Goal: Browse casually: Explore the website without a specific task or goal

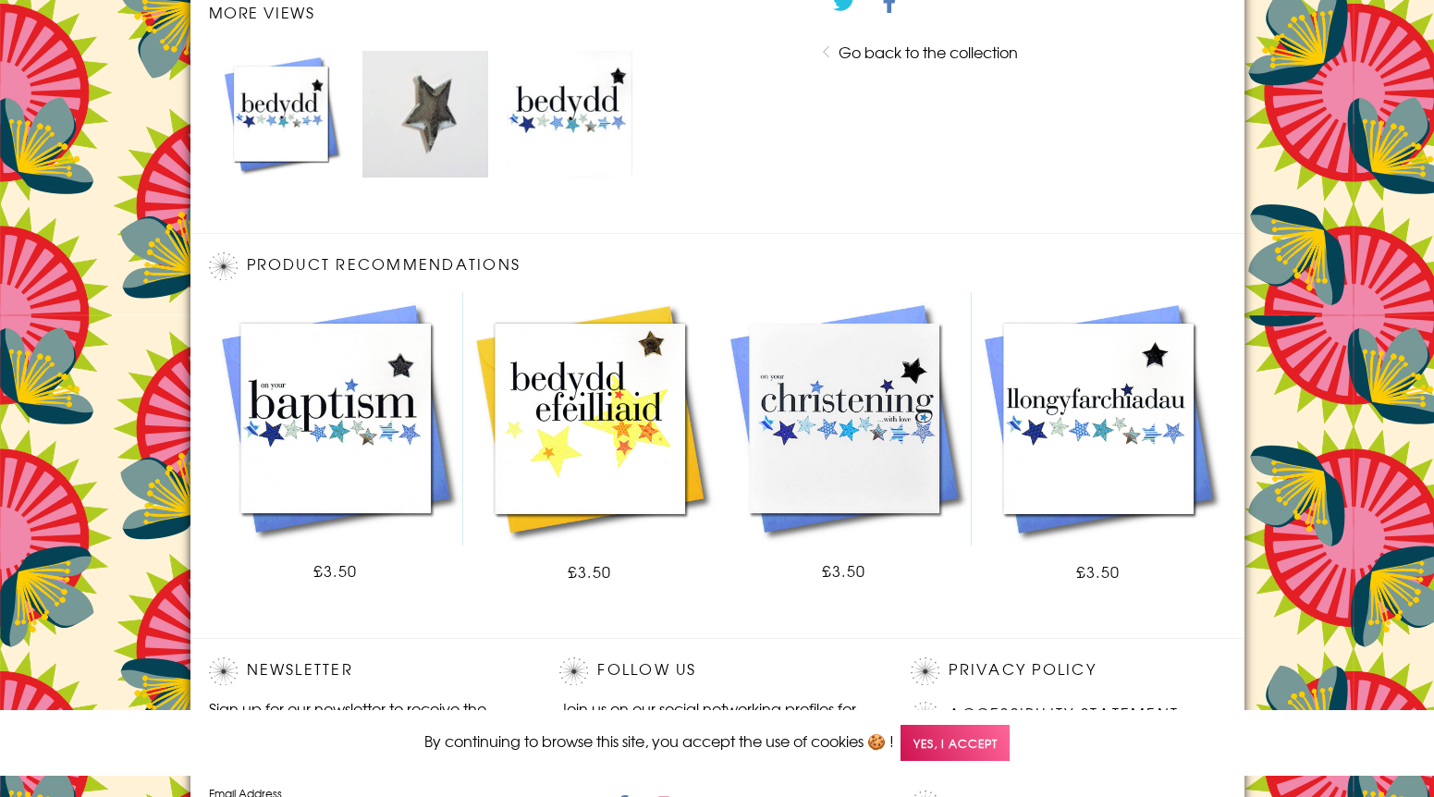
scroll to position [1110, 0]
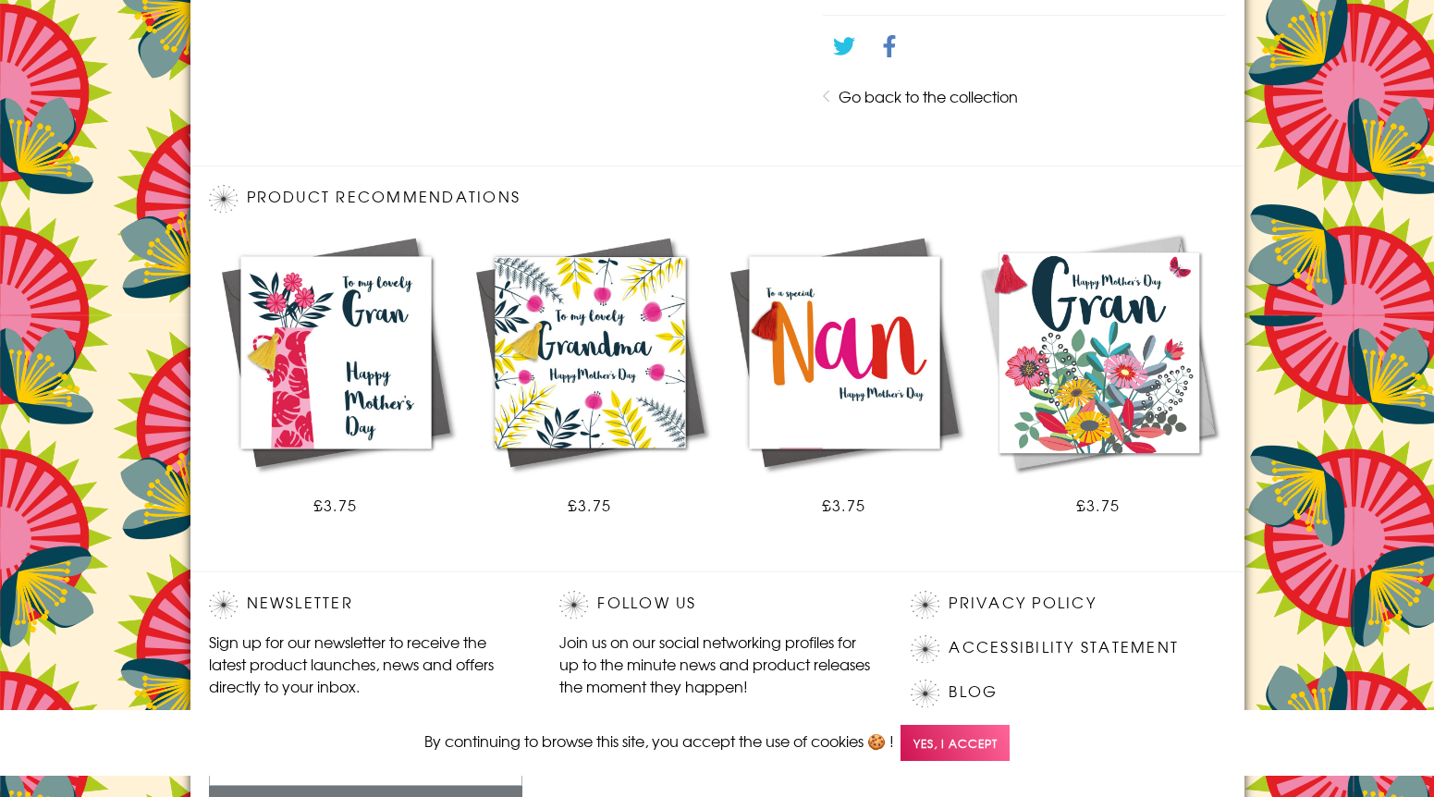
scroll to position [1045, 0]
